Goal: Check status: Check status

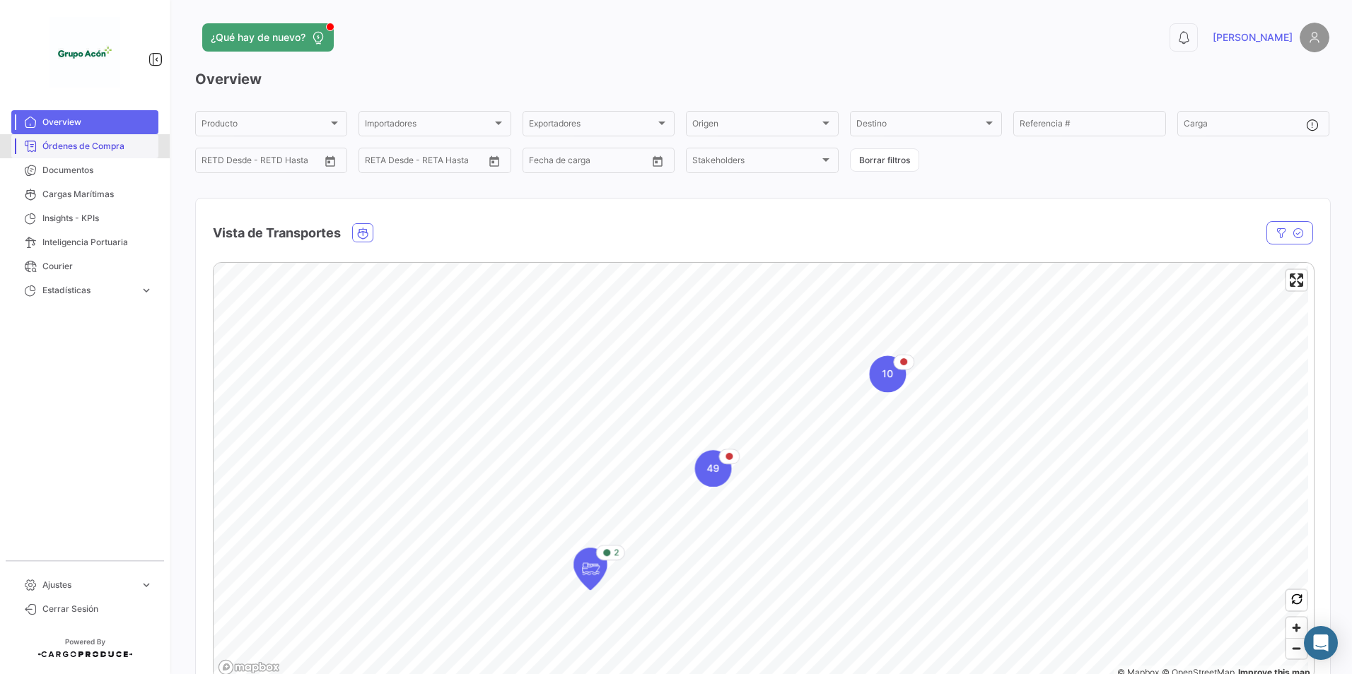
click at [57, 146] on span "Órdenes de Compra" at bounding box center [97, 146] width 110 height 13
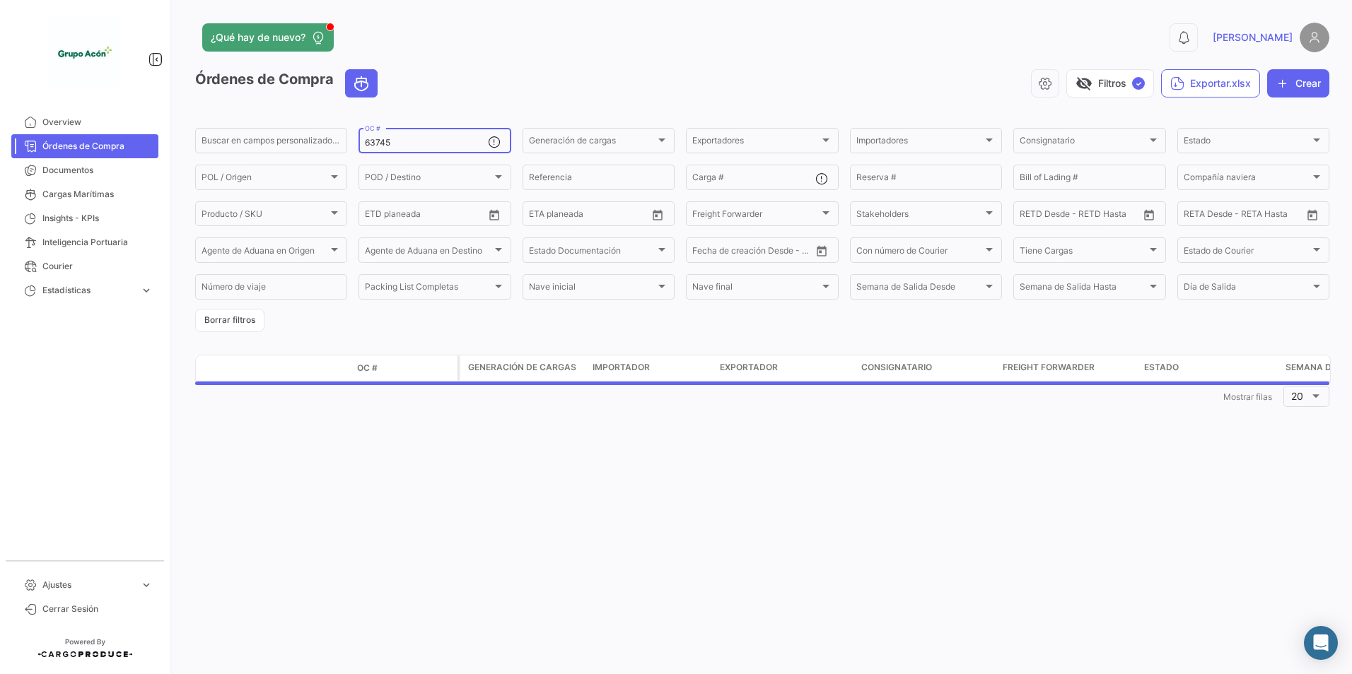
click at [392, 141] on input "63745" at bounding box center [426, 143] width 122 height 10
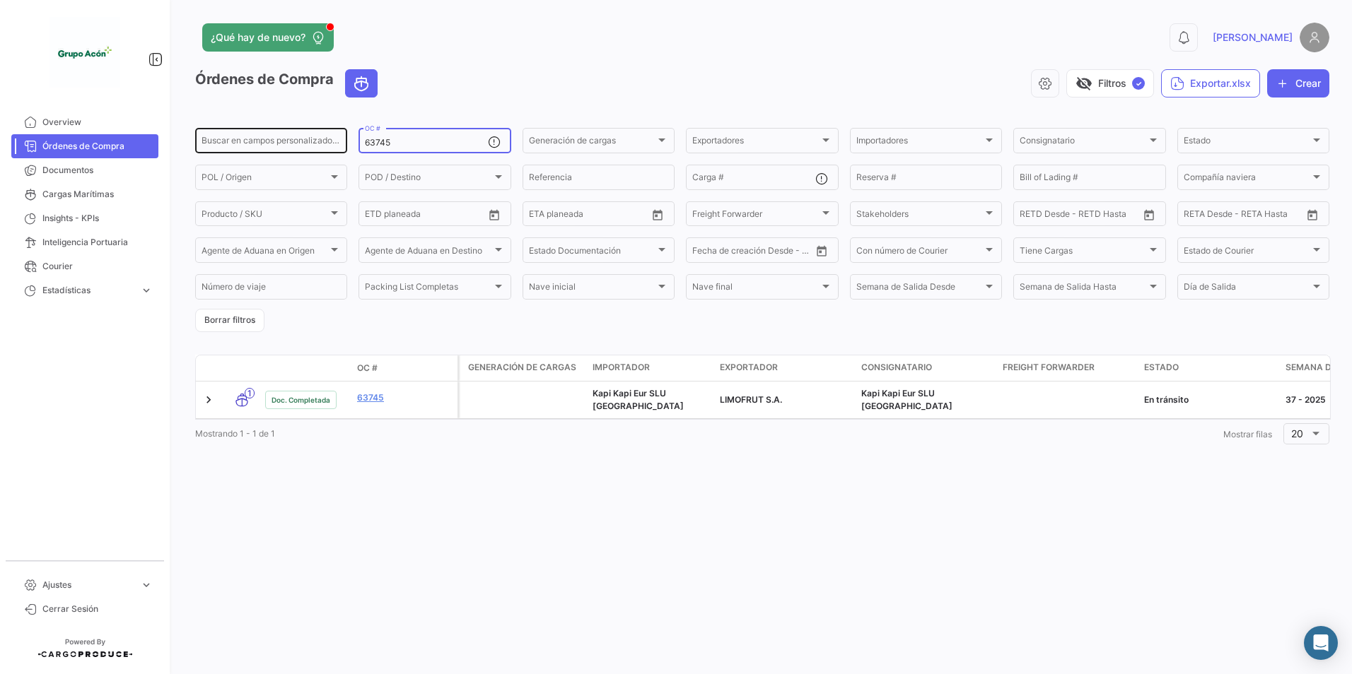
drag, startPoint x: 414, startPoint y: 141, endPoint x: 219, endPoint y: 144, distance: 195.2
click at [0, 0] on div "Buscar en campos personalizados... 63745 OC # Generación de cargas Generación d…" at bounding box center [0, 0] width 0 height 0
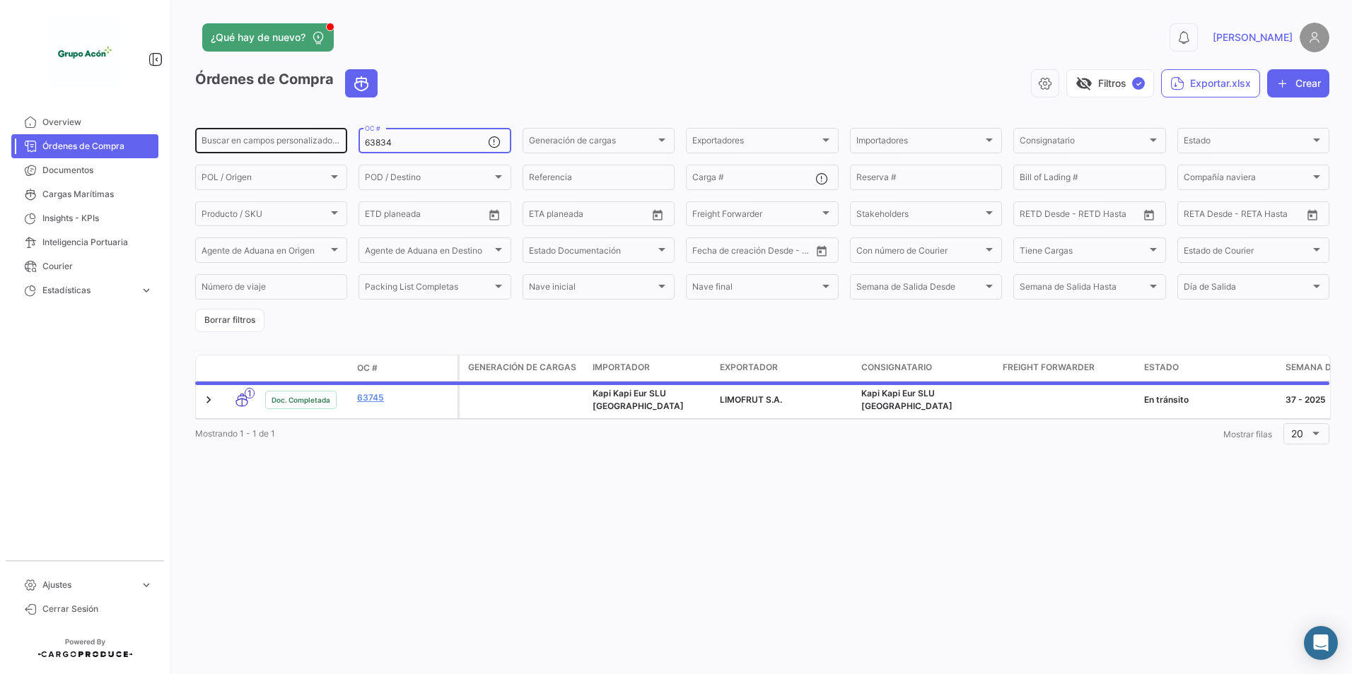
type input "63834"
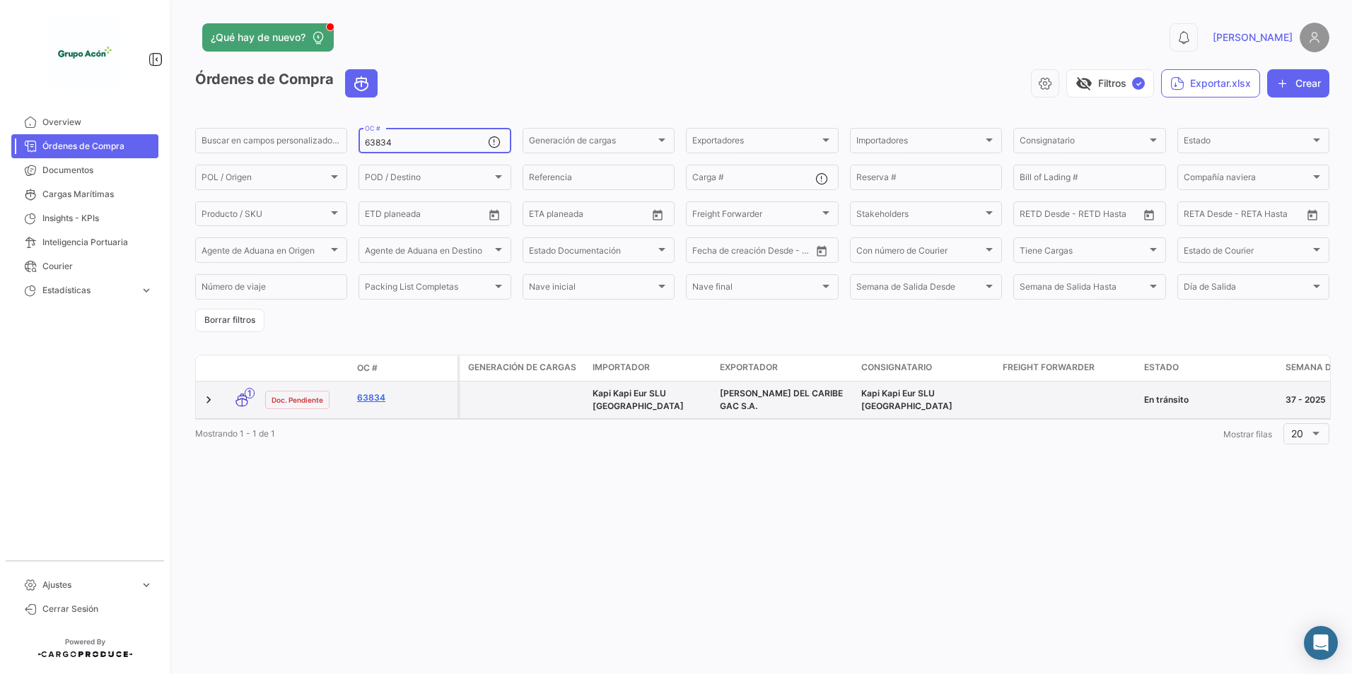
click at [375, 396] on link "63834" at bounding box center [404, 398] width 95 height 13
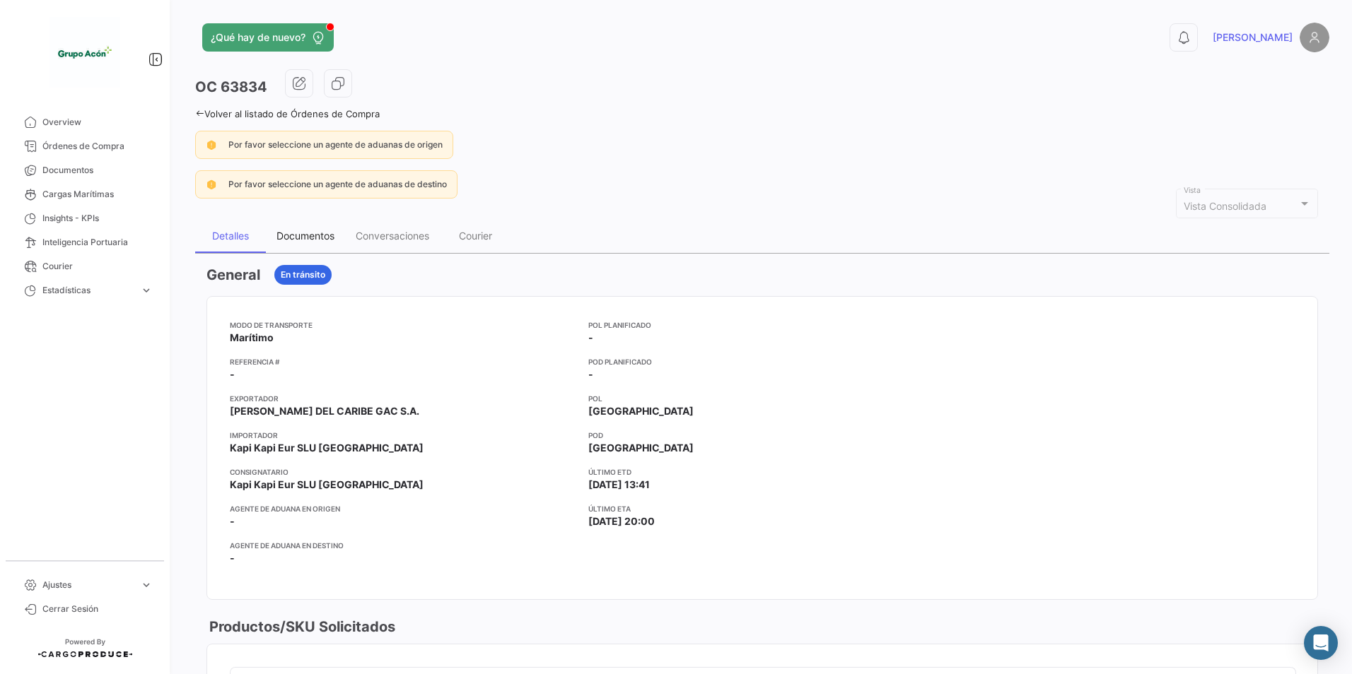
click at [296, 233] on div "Documentos" at bounding box center [305, 236] width 58 height 12
